Goal: Task Accomplishment & Management: Manage account settings

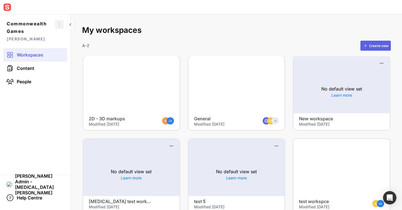
click at [61, 23] on mapp-icon at bounding box center [59, 25] width 8 height 8
click at [55, 35] on span "Project settings" at bounding box center [44, 33] width 37 height 5
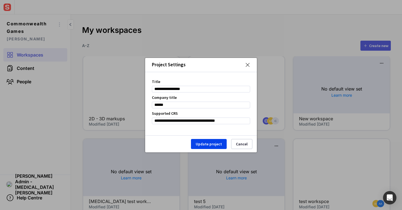
click at [248, 65] on mapp-icon at bounding box center [247, 64] width 5 height 5
